Goal: Task Accomplishment & Management: Manage account settings

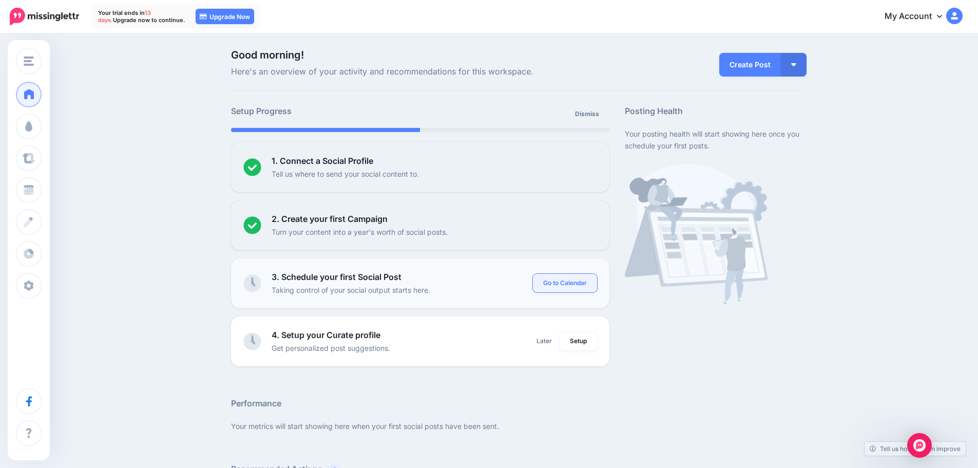
click at [556, 284] on link "Go to Calendar" at bounding box center [565, 283] width 64 height 18
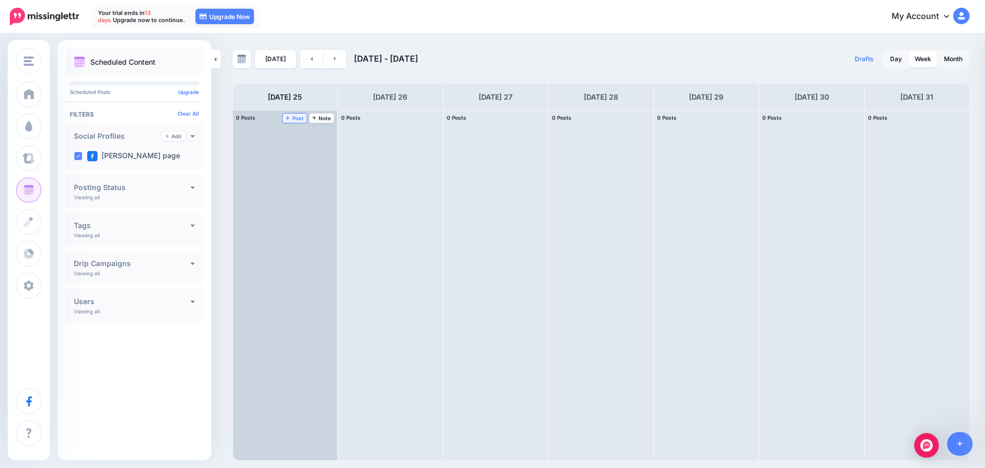
click at [292, 119] on span "Post" at bounding box center [295, 117] width 18 height 5
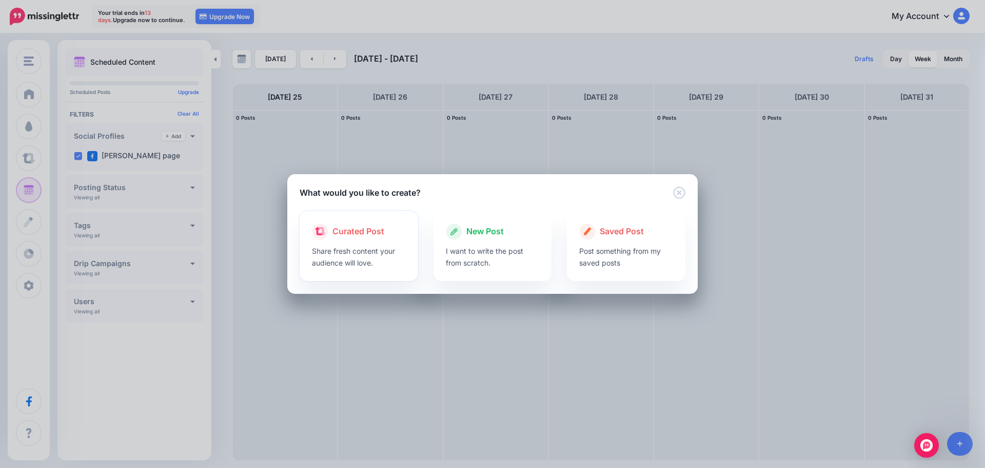
click at [356, 240] on div at bounding box center [359, 242] width 94 height 5
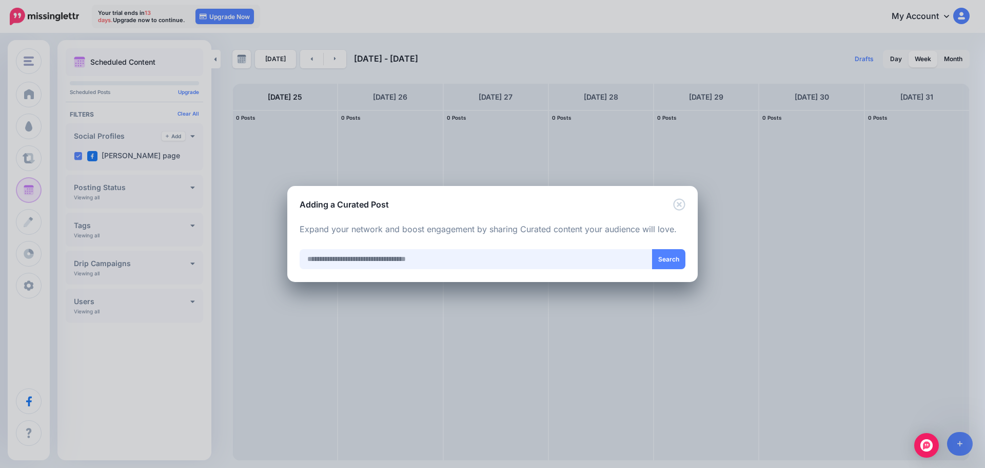
click at [611, 264] on input "text" at bounding box center [476, 259] width 353 height 20
type input "*"
click at [684, 204] on icon "Close" at bounding box center [679, 204] width 12 height 12
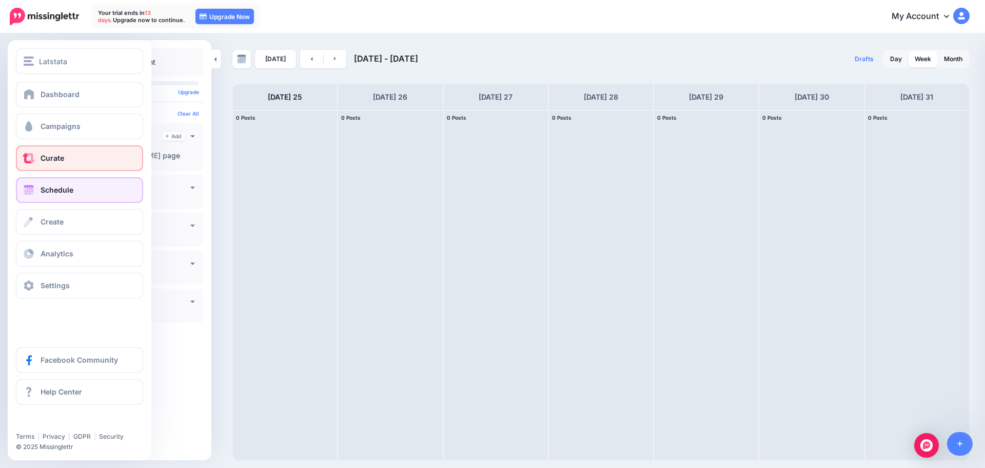
click at [27, 161] on span at bounding box center [28, 158] width 13 height 10
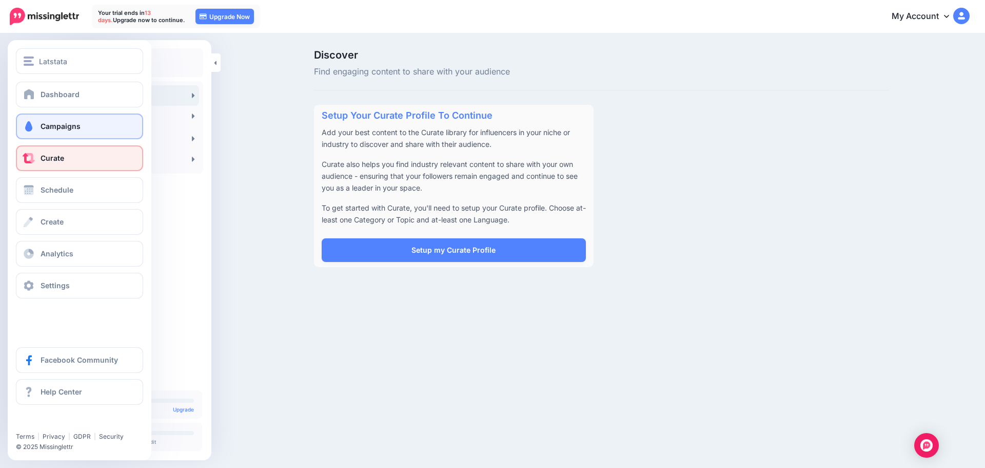
click at [34, 127] on span at bounding box center [28, 126] width 13 height 10
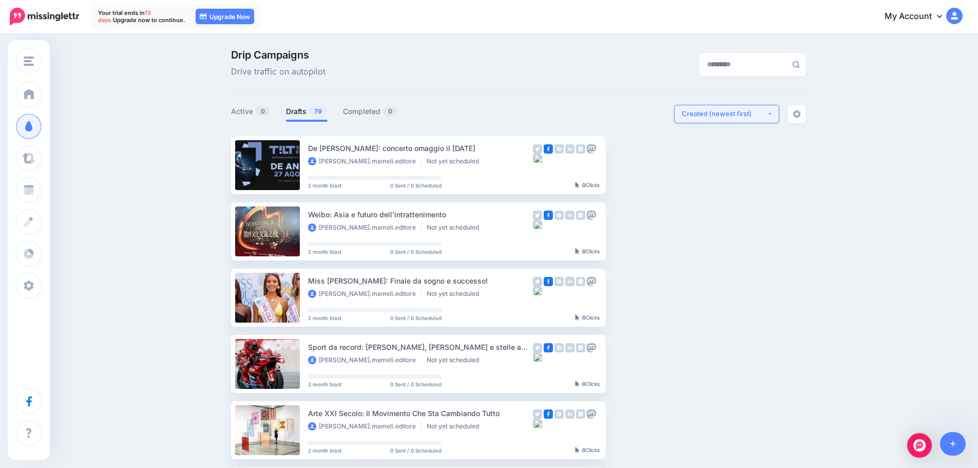
click at [723, 112] on div "Created (newest first)" at bounding box center [724, 114] width 85 height 10
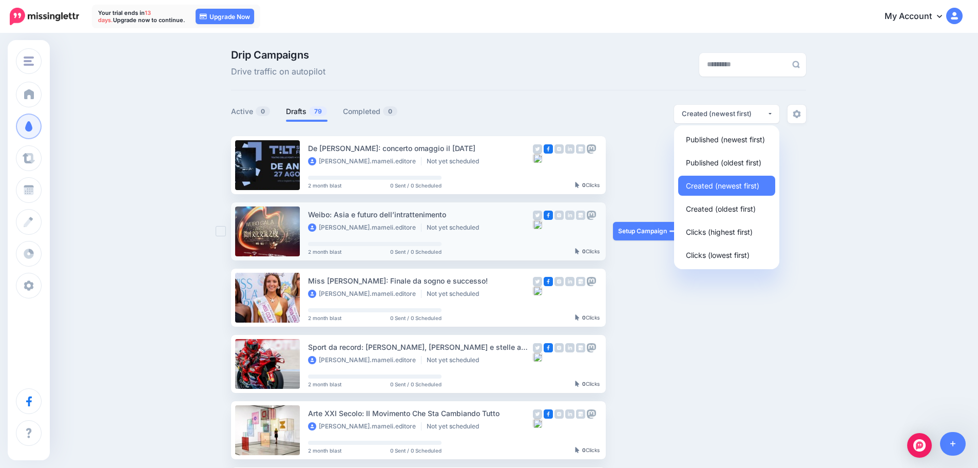
click at [643, 202] on div "Setup Campaign Review Campaign Regenerate Campaign Update Source URL Regenerate…" at bounding box center [651, 231] width 77 height 58
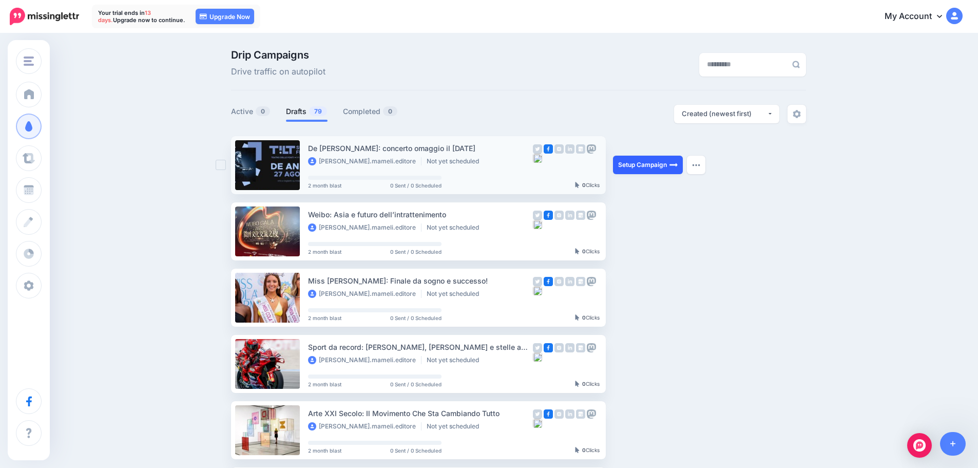
click at [673, 161] on link "Setup Campaign" at bounding box center [648, 165] width 70 height 18
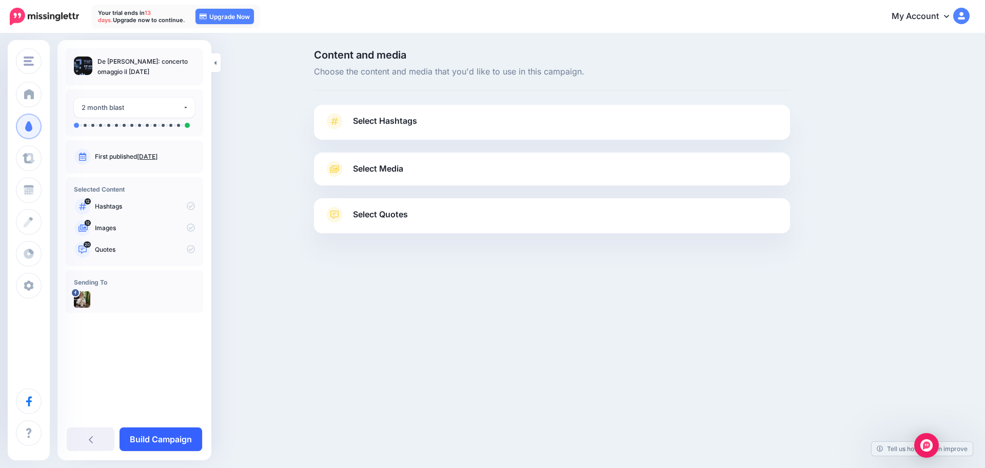
click at [157, 435] on link "Build Campaign" at bounding box center [161, 439] width 83 height 24
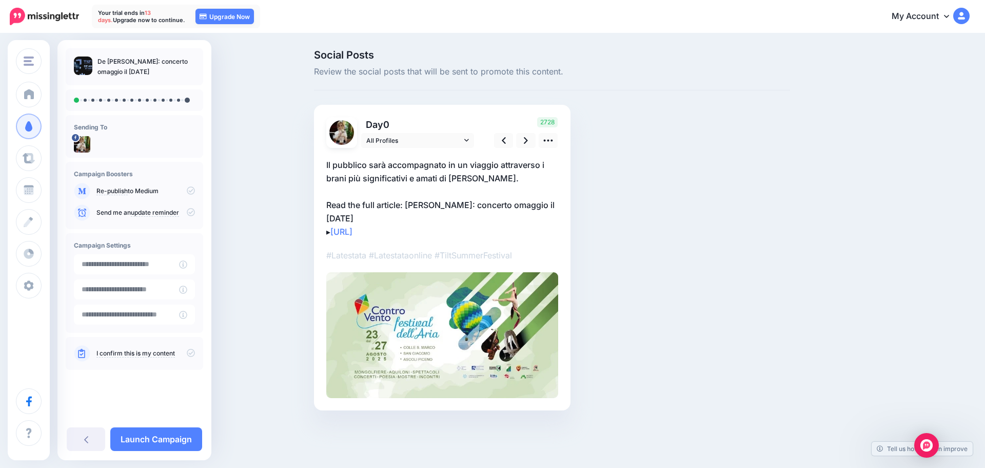
click at [967, 17] on img at bounding box center [962, 16] width 16 height 16
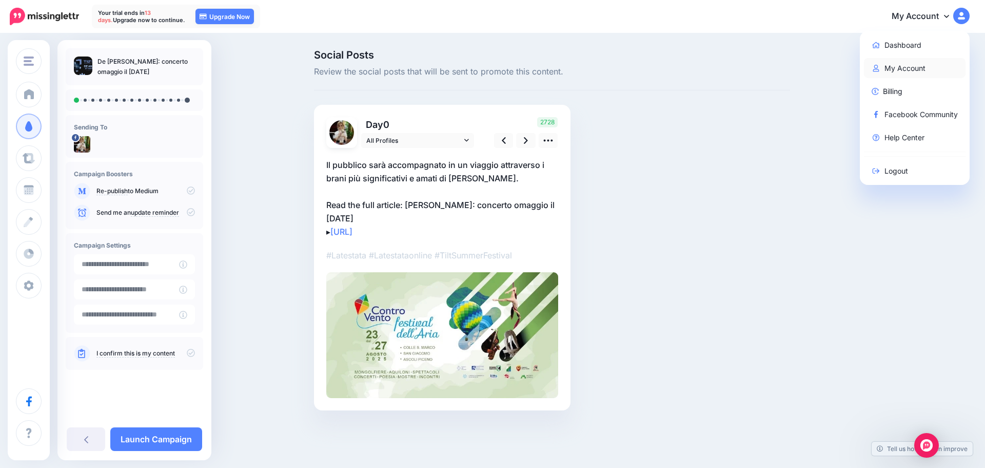
click at [897, 70] on link "My Account" at bounding box center [915, 68] width 102 height 20
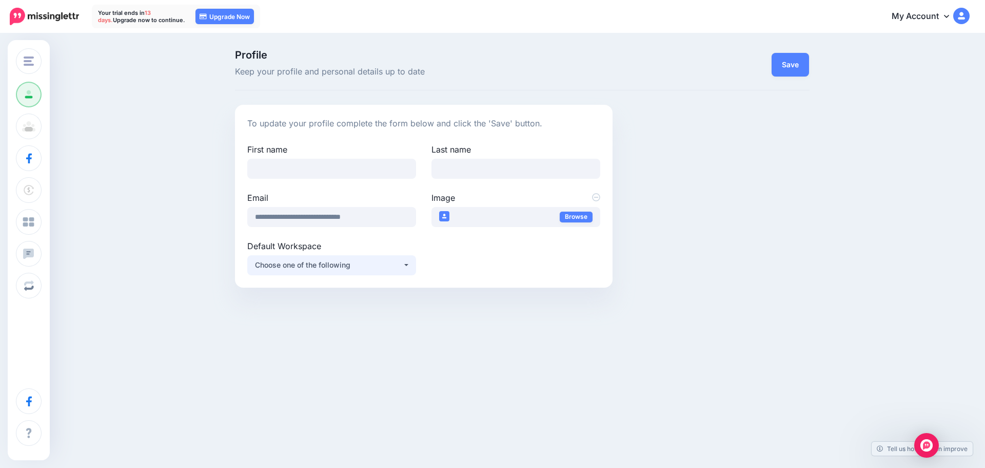
click at [331, 270] on div "Choose one of the following" at bounding box center [329, 265] width 148 height 12
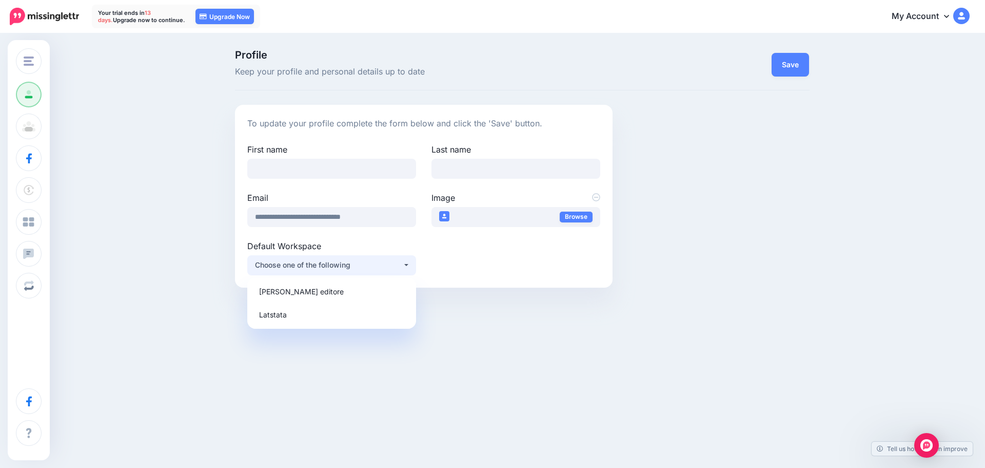
click at [331, 270] on div "Choose one of the following" at bounding box center [329, 265] width 148 height 12
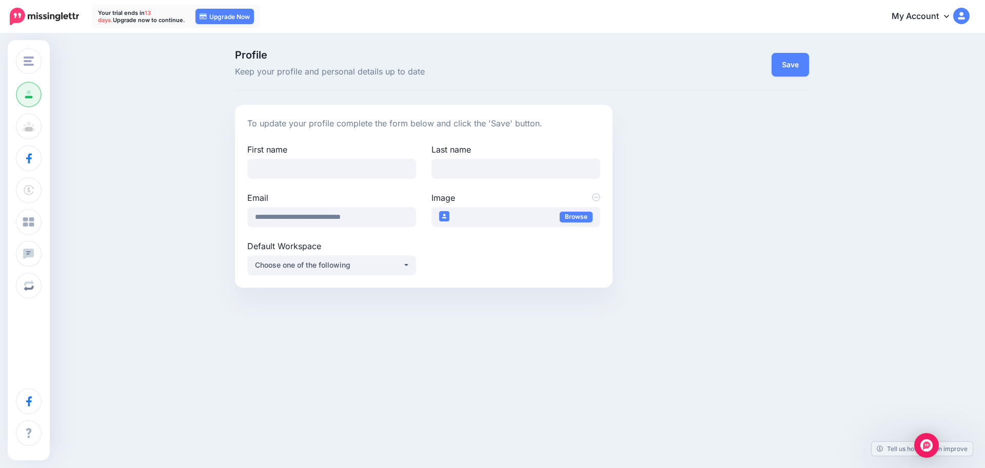
click at [963, 13] on img at bounding box center [962, 16] width 16 height 16
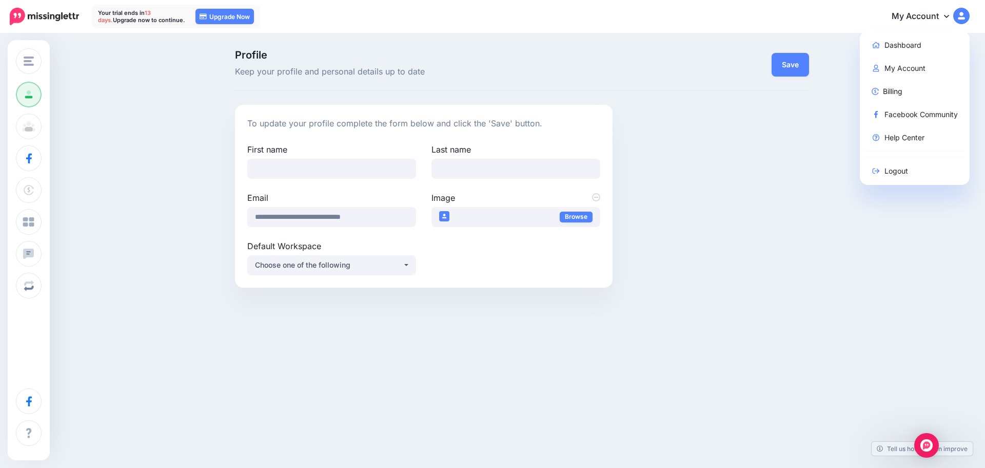
drag, startPoint x: 966, startPoint y: 0, endPoint x: 685, endPoint y: 121, distance: 305.5
click at [685, 121] on div "**********" at bounding box center [522, 196] width 590 height 183
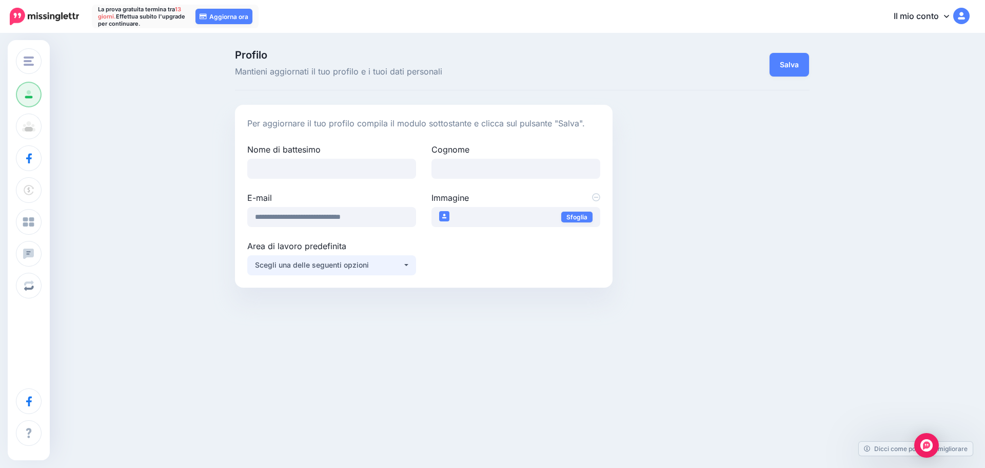
click at [282, 268] on font "Scegli una delle seguenti opzioni" at bounding box center [312, 264] width 114 height 9
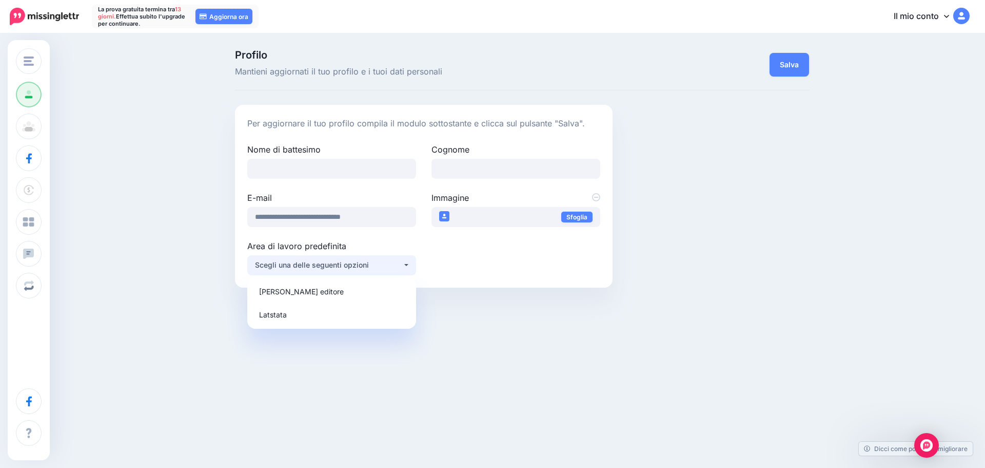
click at [179, 283] on div "Profilo [PERSON_NAME] aggiornati il ​​tuo profilo e i tuoi dati personali [GEOG…" at bounding box center [492, 172] width 985 height 276
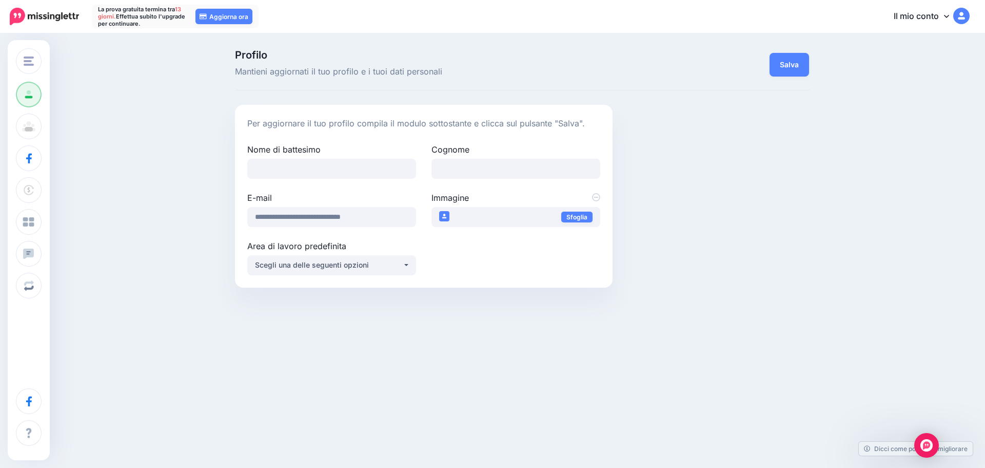
click at [945, 15] on icon at bounding box center [946, 16] width 5 height 3
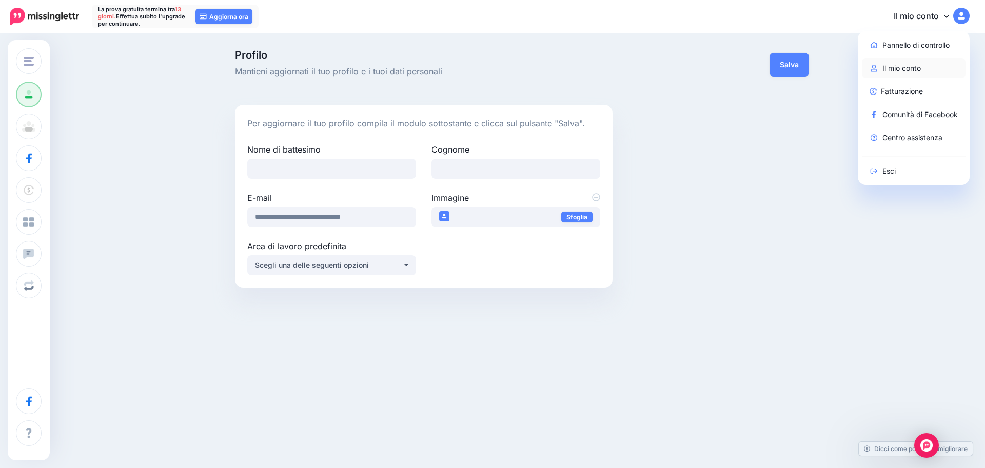
click at [896, 66] on font "Il mio conto" at bounding box center [902, 68] width 38 height 9
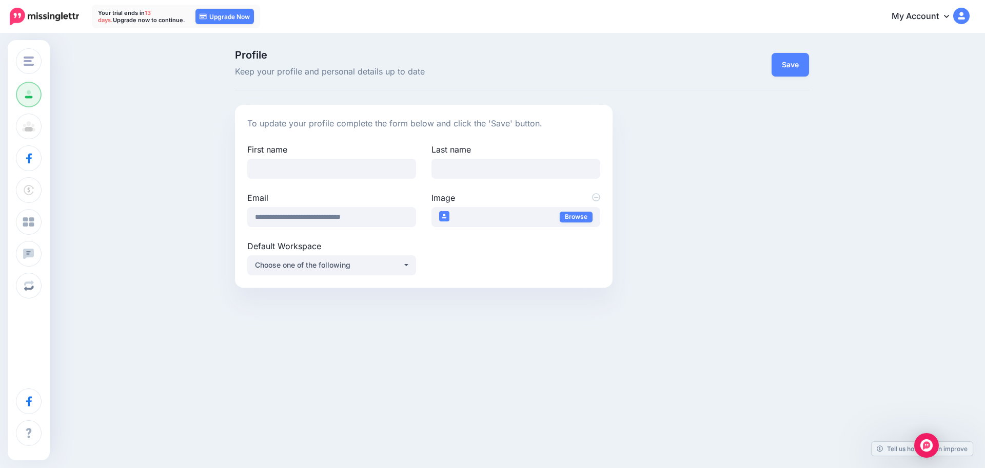
click at [915, 13] on link "My Account" at bounding box center [926, 16] width 88 height 25
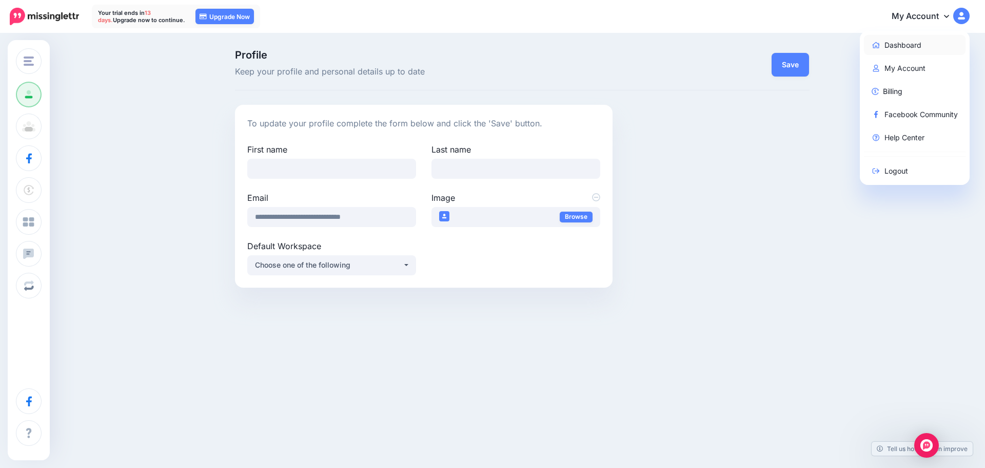
click at [894, 48] on link "Dashboard" at bounding box center [915, 45] width 102 height 20
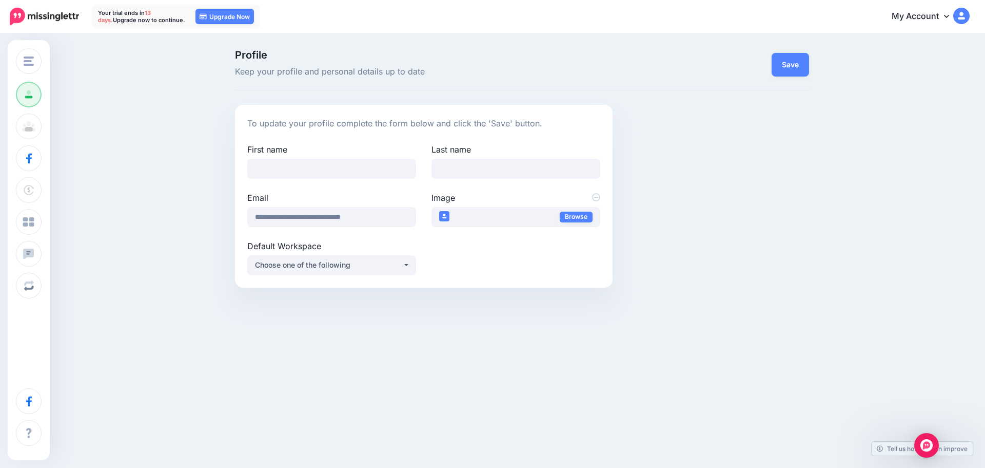
click at [924, 23] on link "My Account" at bounding box center [926, 16] width 88 height 25
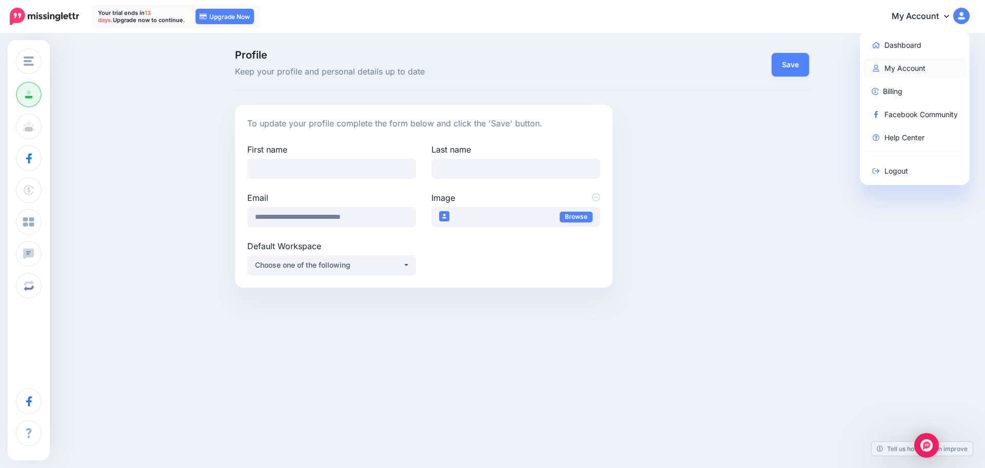
click at [890, 62] on link "My Account" at bounding box center [915, 68] width 102 height 20
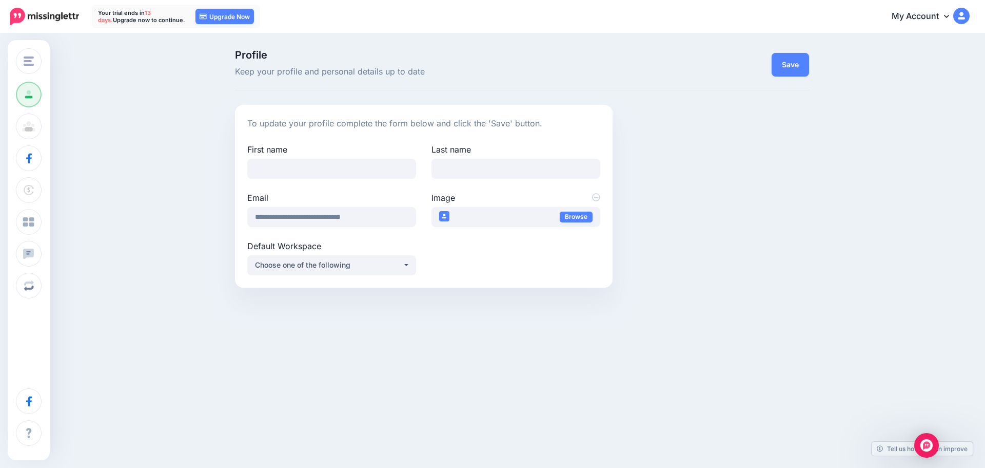
click at [943, 15] on link "My Account" at bounding box center [926, 16] width 88 height 25
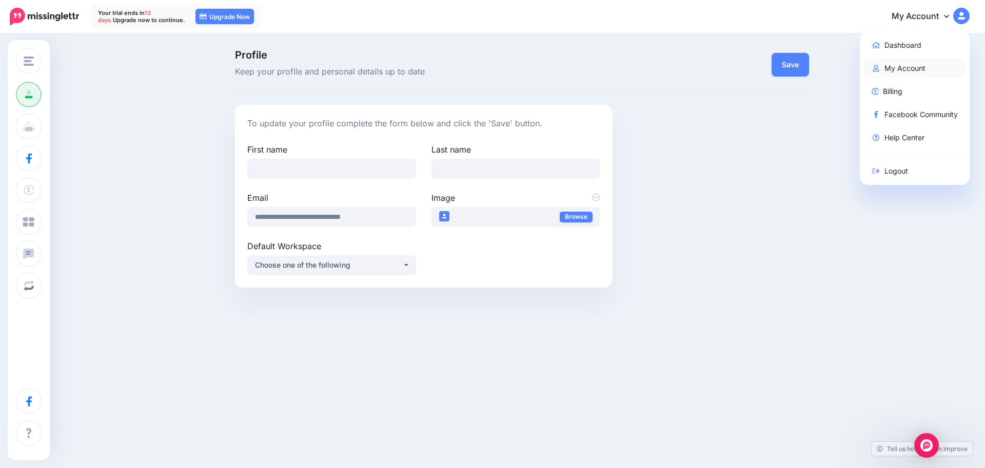
click at [900, 67] on link "My Account" at bounding box center [915, 68] width 102 height 20
